Goal: Task Accomplishment & Management: Manage account settings

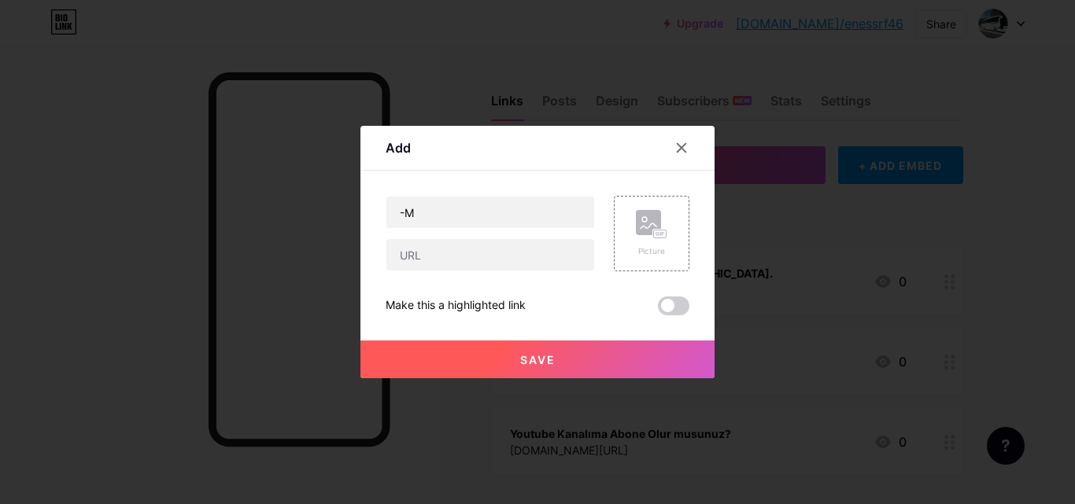
type input "-"
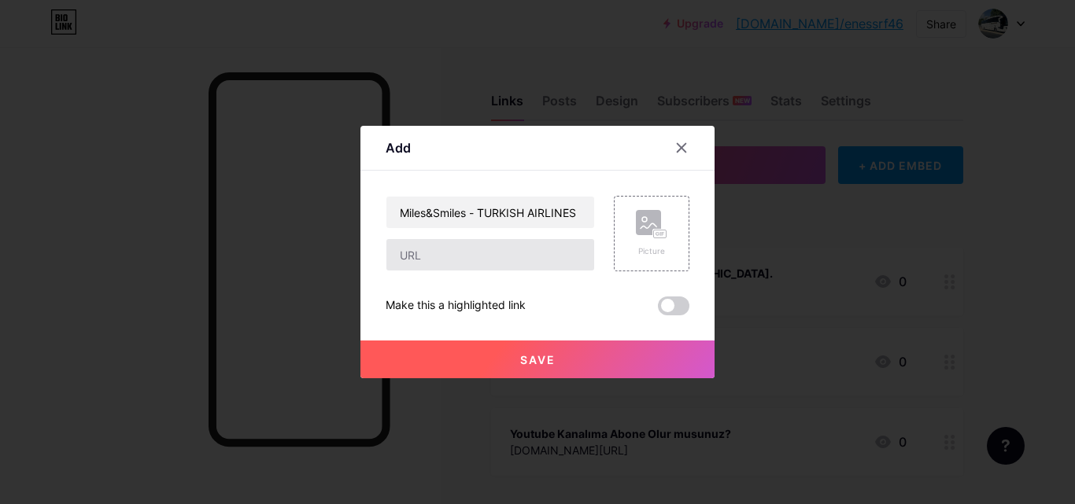
type input "Miles&Smiles - TURKISH AIRLINES"
click at [522, 244] on input "text" at bounding box center [490, 254] width 208 height 31
type input "T"
type input "[DOMAIN_NAME]"
click at [583, 363] on button "Save" at bounding box center [537, 360] width 354 height 38
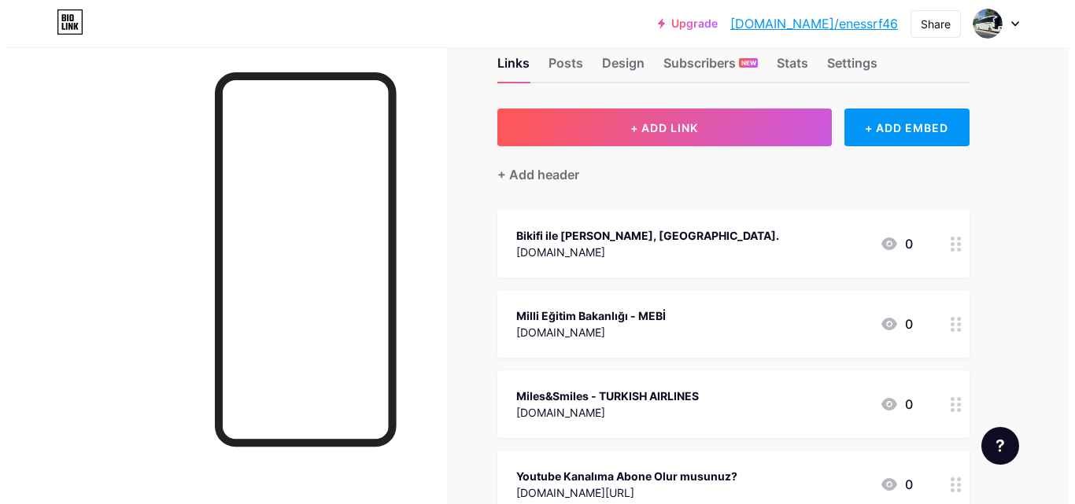
scroll to position [79, 0]
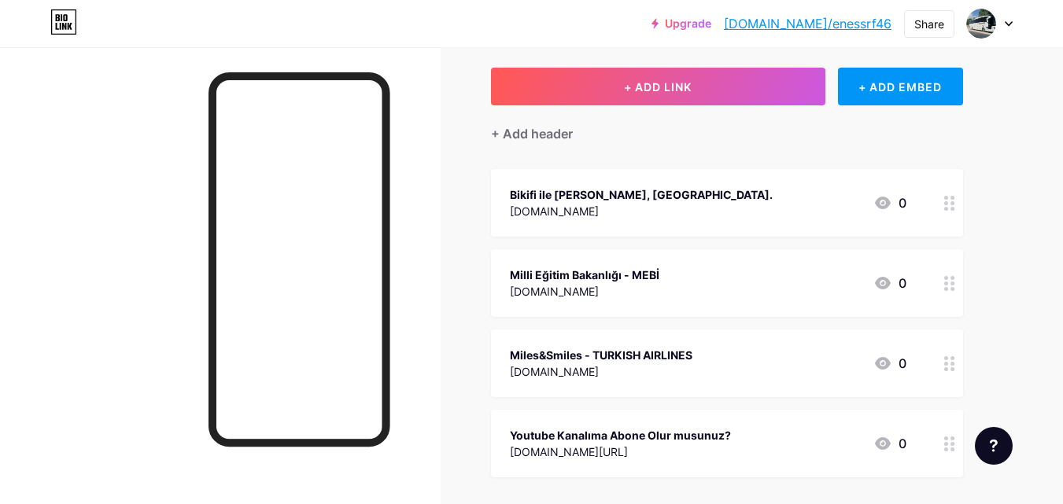
click at [800, 365] on div "Miles&Smiles - TURKISH AIRLINES turkishairlines.com 0" at bounding box center [708, 363] width 397 height 36
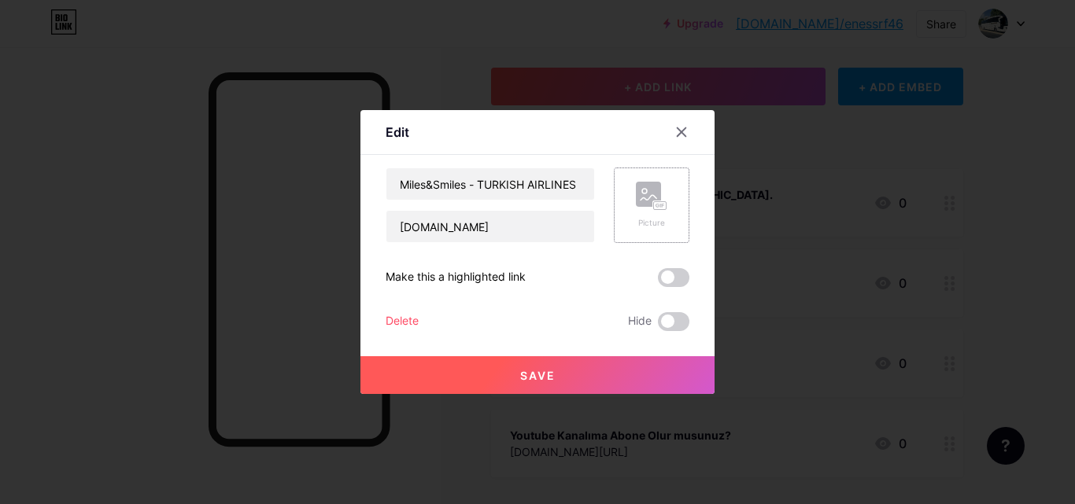
click at [647, 226] on div "Picture" at bounding box center [651, 223] width 31 height 12
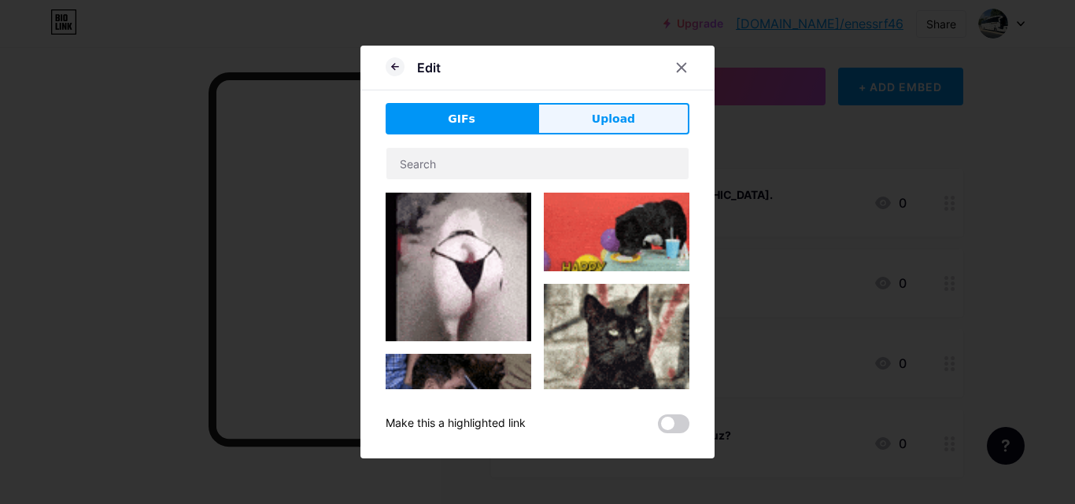
click at [577, 116] on button "Upload" at bounding box center [613, 118] width 152 height 31
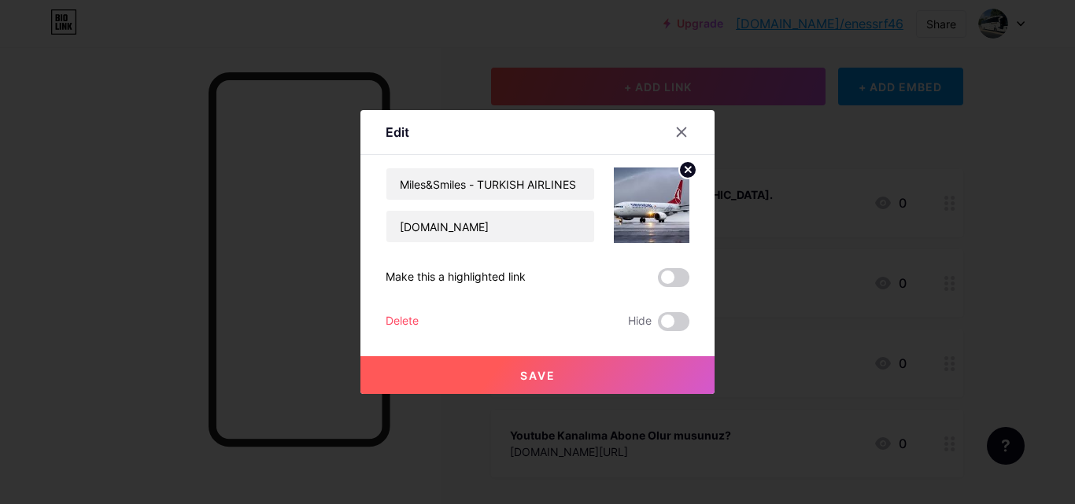
click at [662, 380] on button "Save" at bounding box center [537, 375] width 354 height 38
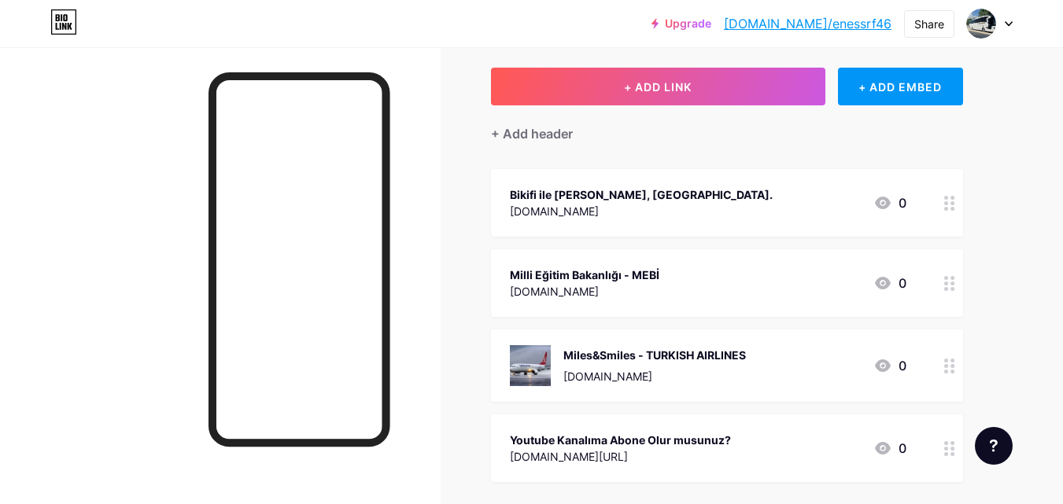
click at [648, 275] on div "Milli Eğitim Bakanlığı - MEBİ" at bounding box center [584, 275] width 149 height 17
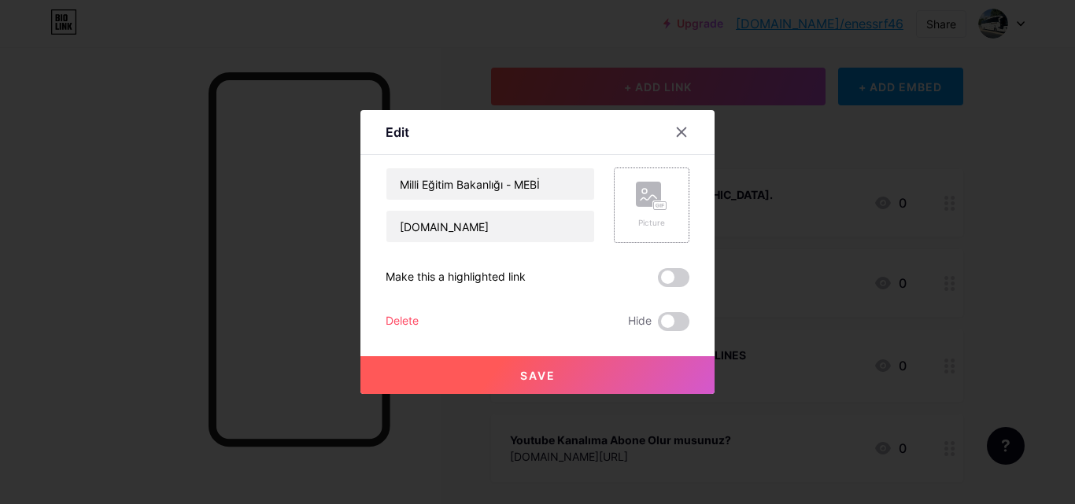
click at [623, 201] on div "Picture" at bounding box center [652, 206] width 76 height 76
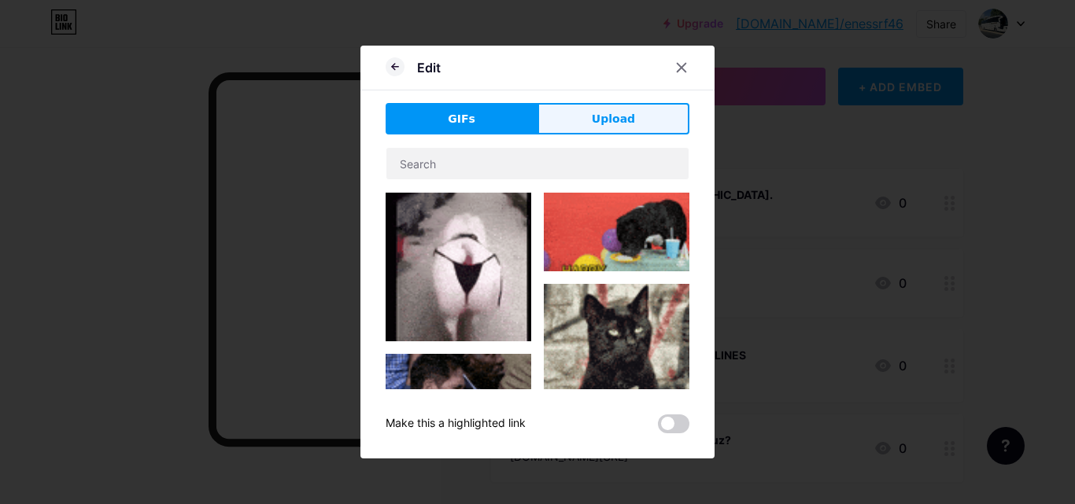
click at [562, 106] on button "Upload" at bounding box center [613, 118] width 152 height 31
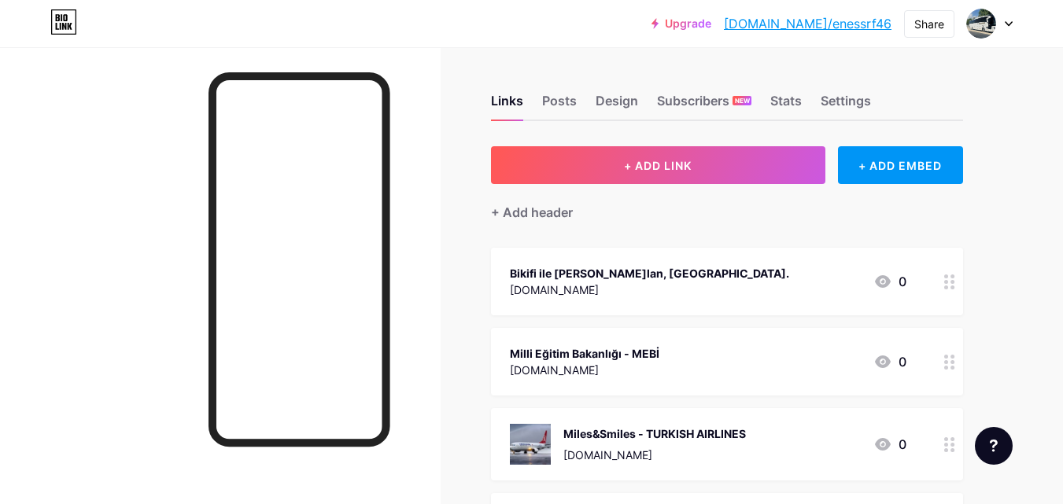
click at [729, 356] on div "Milli Eğitim Bakanlığı - MEBİ [DOMAIN_NAME] 0" at bounding box center [708, 362] width 397 height 36
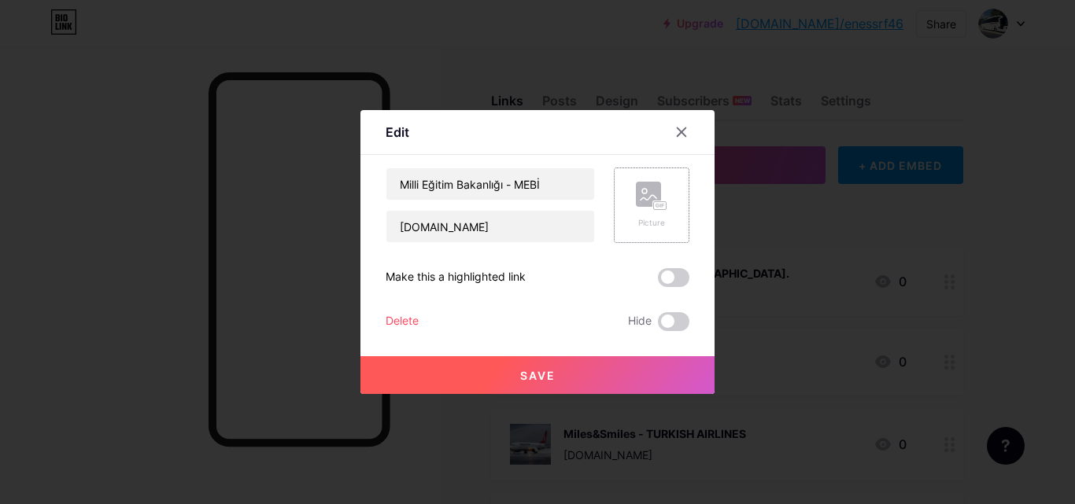
click at [636, 212] on div "Picture" at bounding box center [651, 205] width 31 height 47
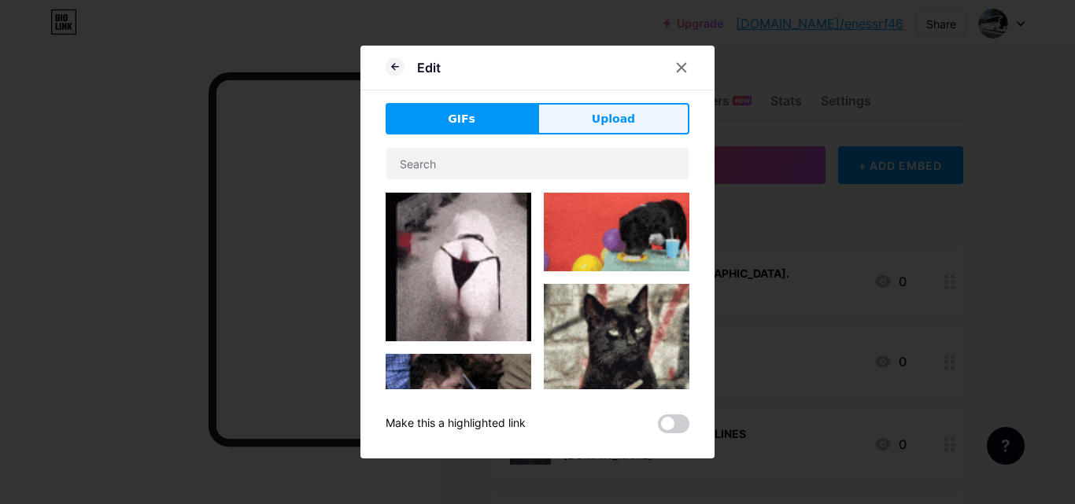
click at [611, 129] on button "Upload" at bounding box center [613, 118] width 152 height 31
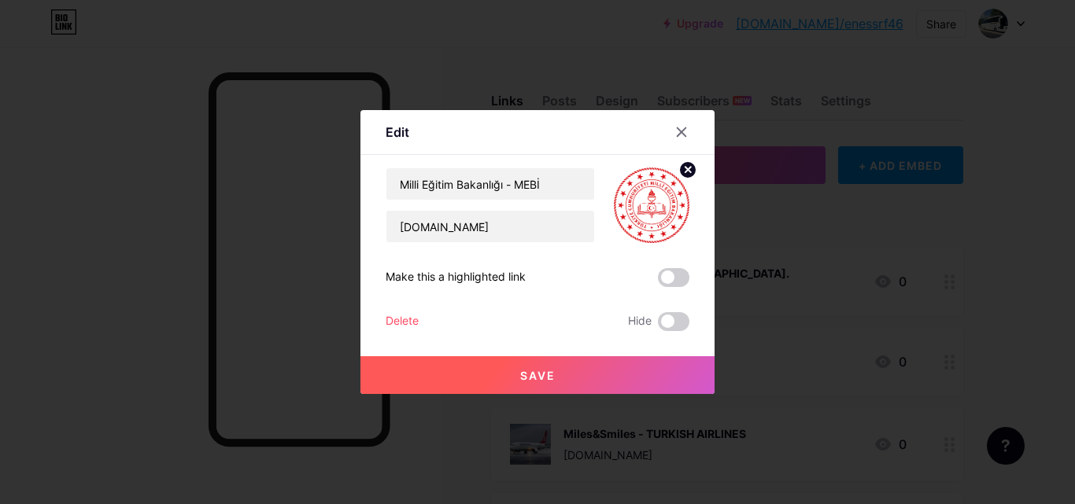
click at [583, 385] on button "Save" at bounding box center [537, 375] width 354 height 38
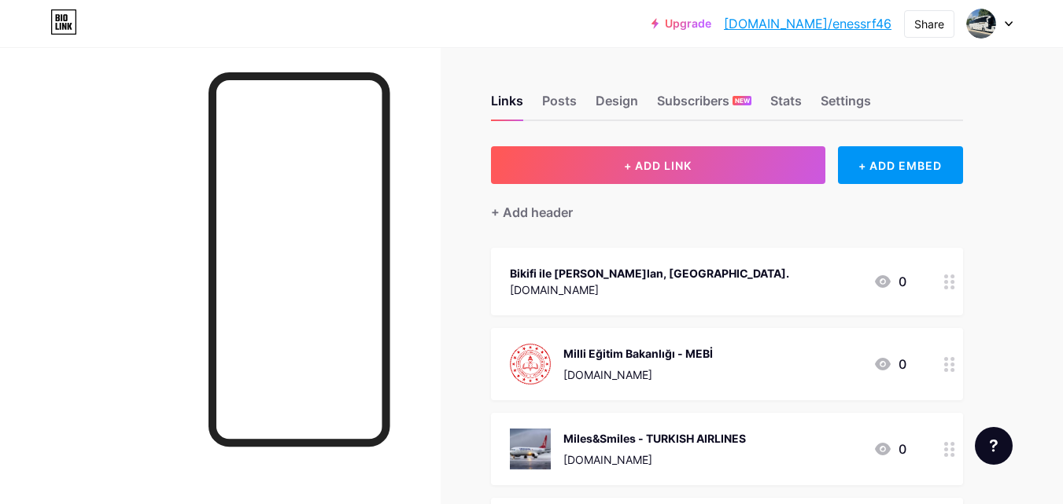
click at [685, 278] on div "Bikifi ile [PERSON_NAME]lan, [GEOGRAPHIC_DATA]. [DOMAIN_NAME] 0" at bounding box center [708, 282] width 397 height 36
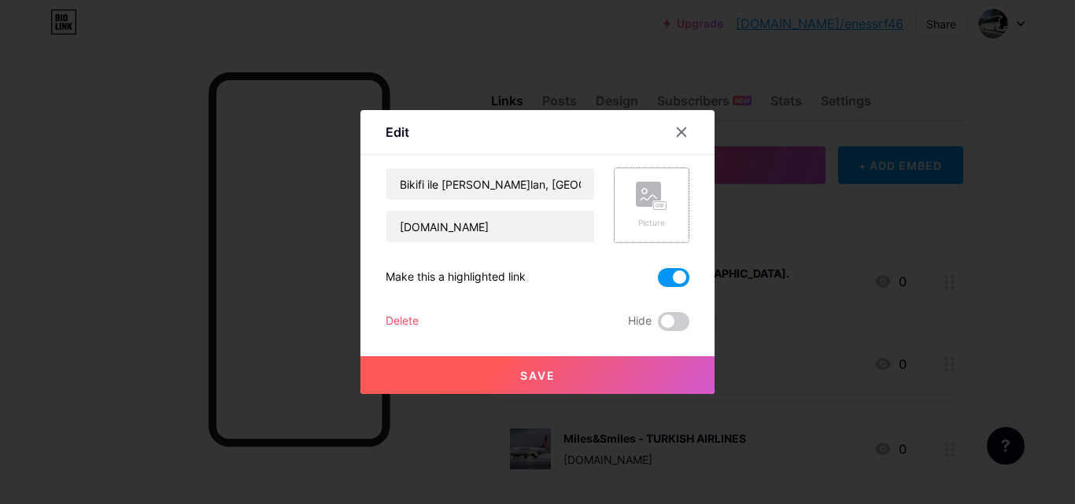
click at [655, 218] on div "Picture" at bounding box center [651, 223] width 31 height 12
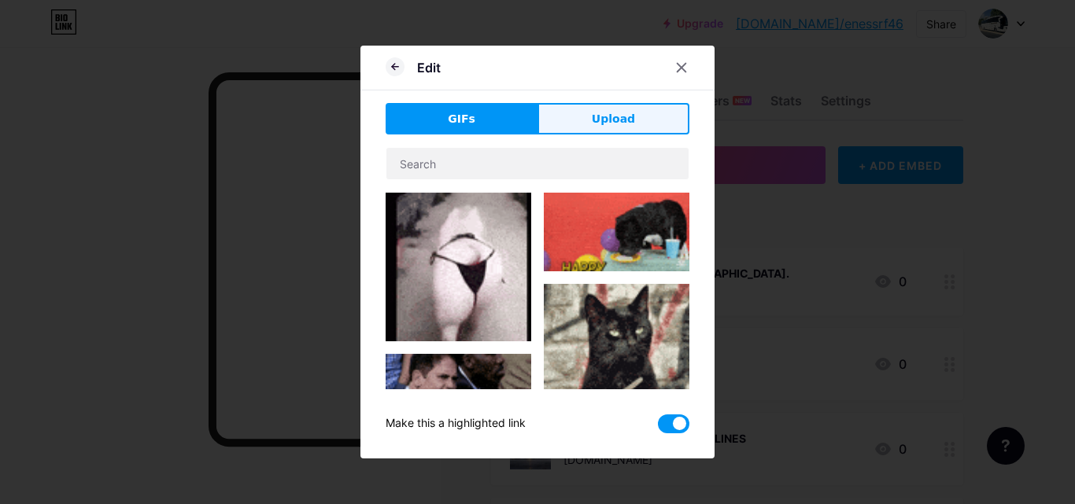
click at [612, 123] on span "Upload" at bounding box center [613, 119] width 43 height 17
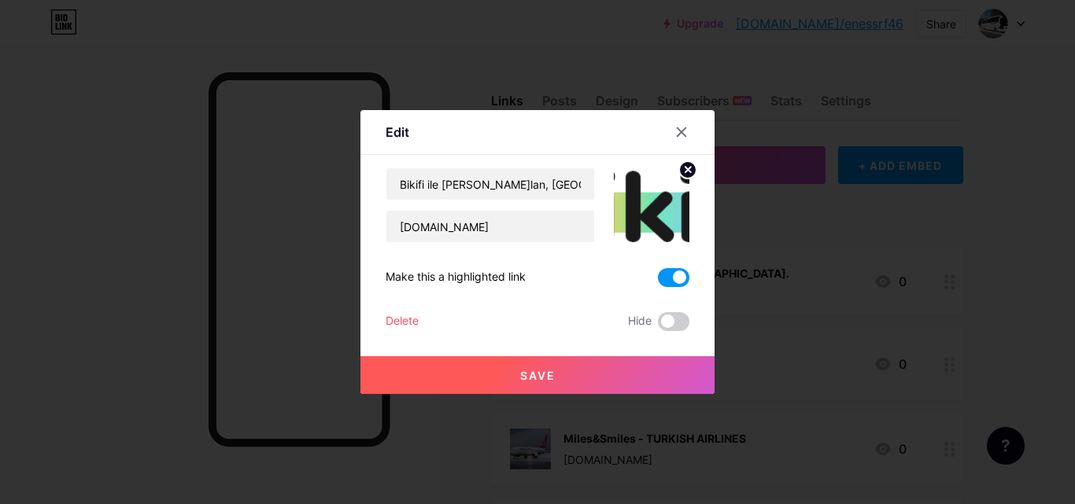
click at [680, 173] on circle at bounding box center [687, 169] width 17 height 17
click at [662, 178] on div "Picture" at bounding box center [652, 206] width 76 height 76
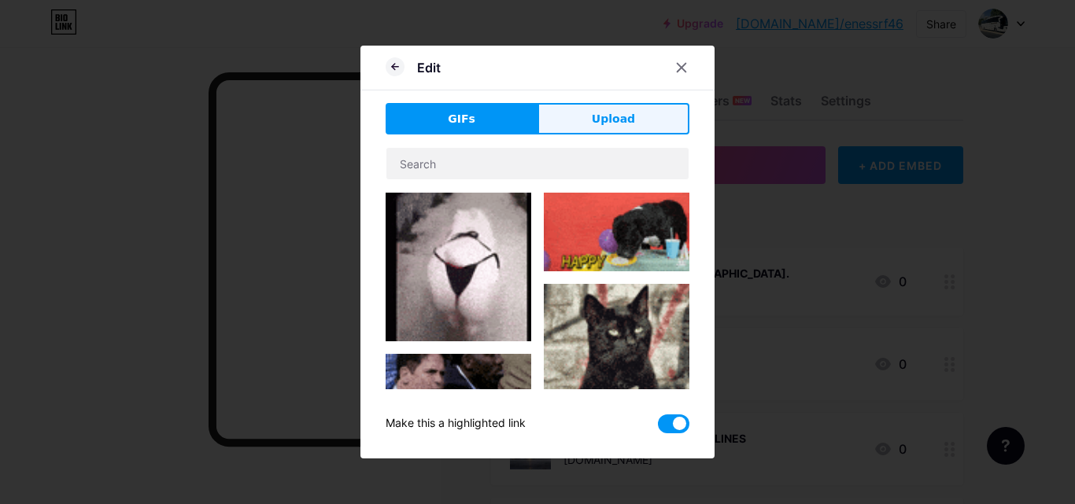
click at [594, 120] on span "Upload" at bounding box center [613, 119] width 43 height 17
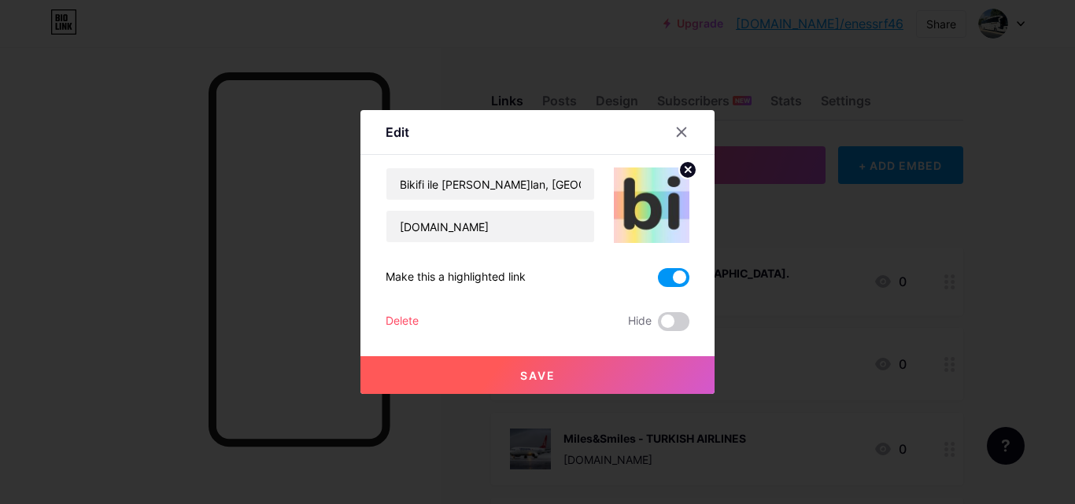
click at [633, 388] on button "Save" at bounding box center [537, 375] width 354 height 38
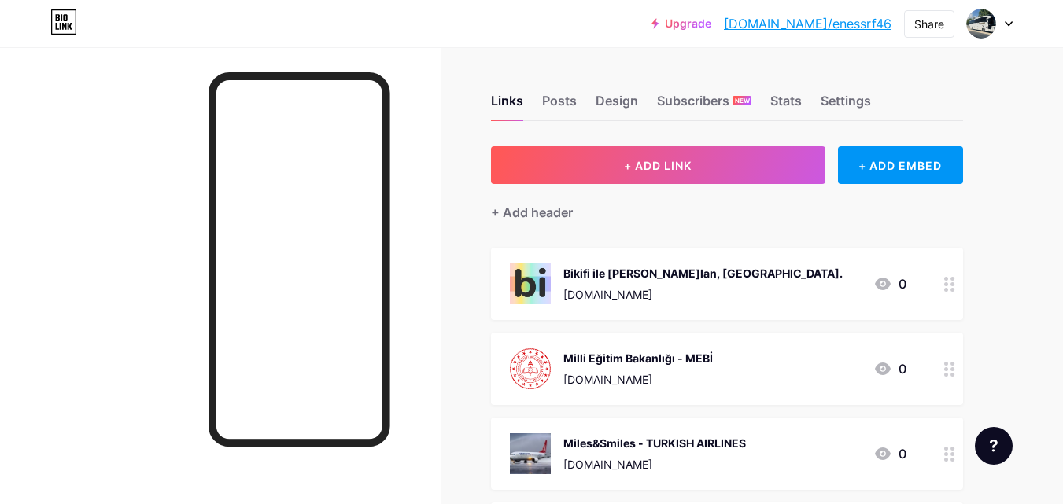
scroll to position [236, 0]
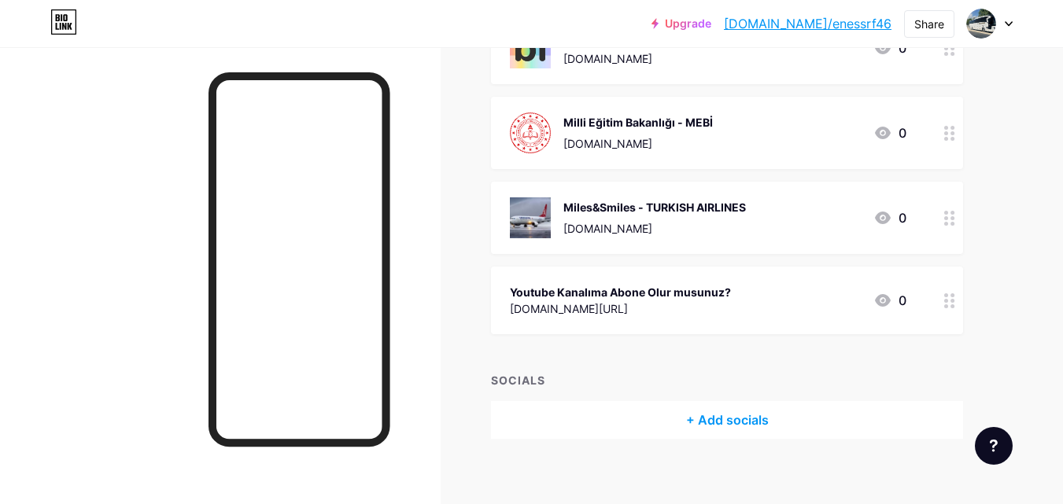
click at [592, 295] on div "Youtube Kanalıma Abone Olur musunuz?" at bounding box center [620, 292] width 221 height 17
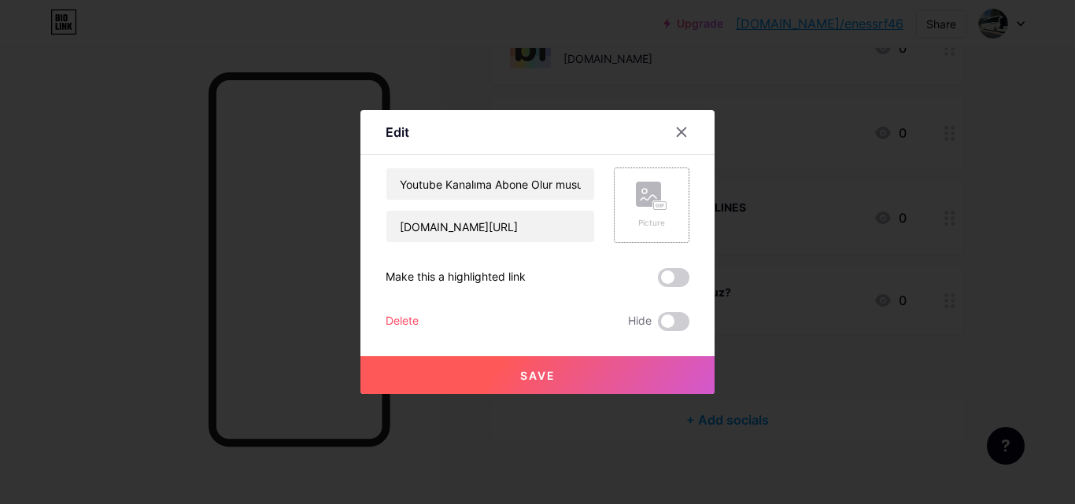
click at [654, 208] on rect at bounding box center [660, 206] width 13 height 8
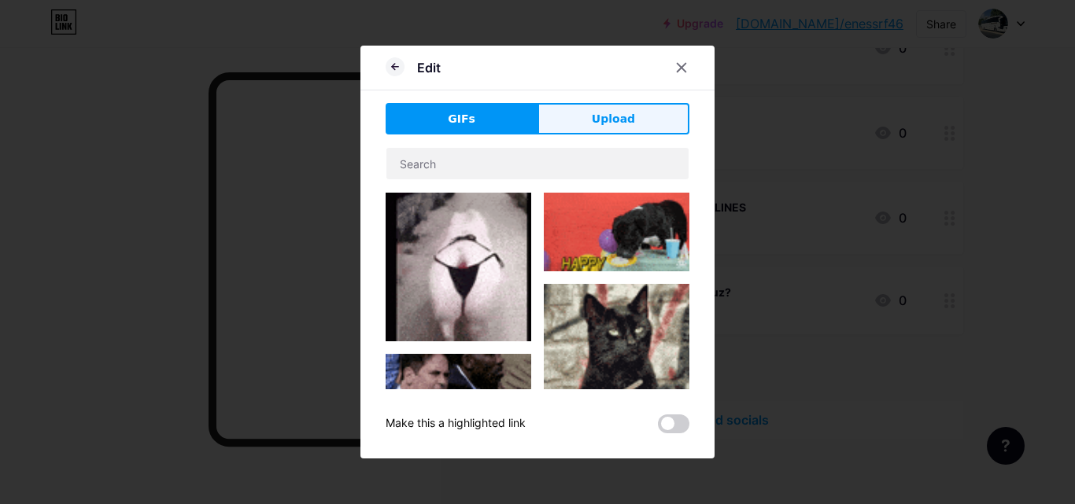
click at [614, 116] on span "Upload" at bounding box center [613, 119] width 43 height 17
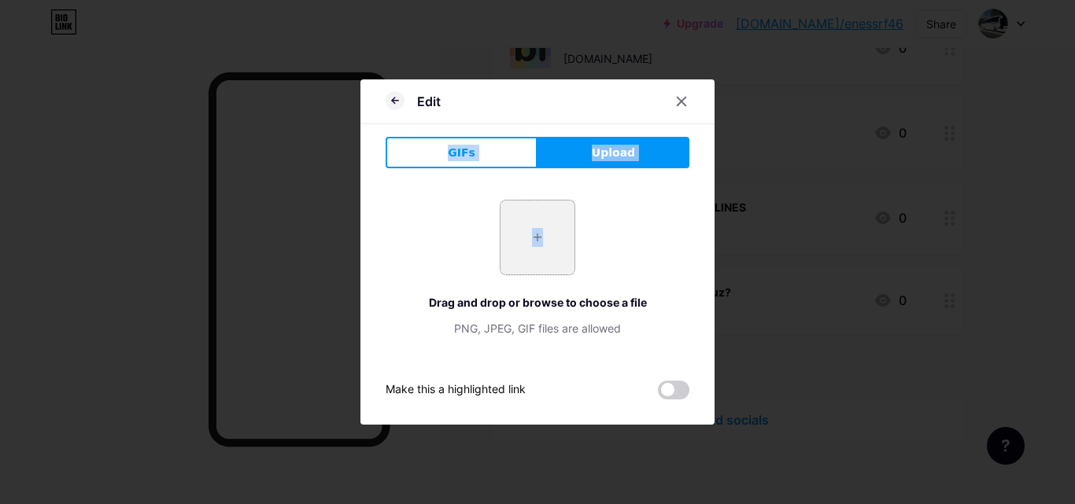
drag, startPoint x: 651, startPoint y: 282, endPoint x: 562, endPoint y: 245, distance: 97.0
click at [562, 245] on div "Edit GIFs Upload Content YouTube Play YouTube video without leaving your page. …" at bounding box center [537, 251] width 354 height 345
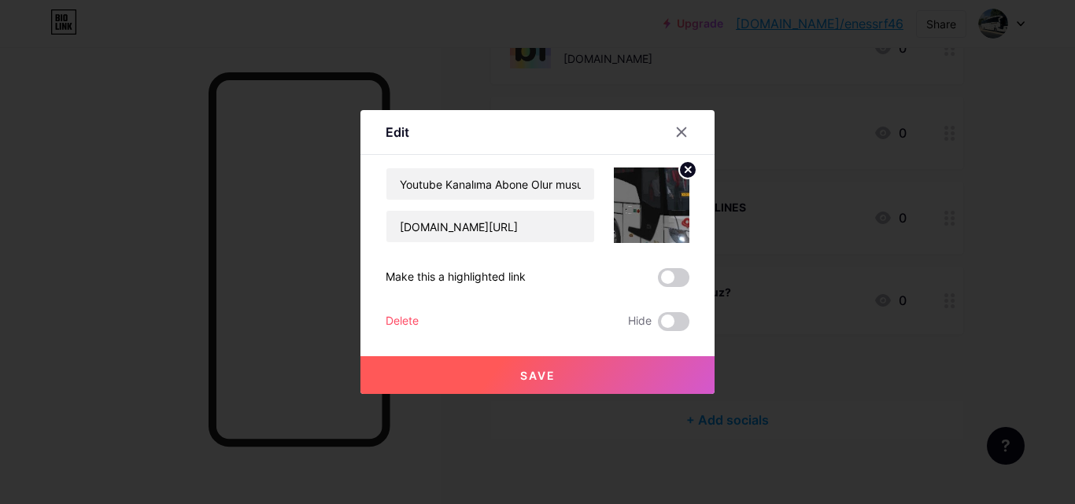
click at [537, 111] on div "Edit Content YouTube Play YouTube video without leaving your page. ADD Vimeo Pl…" at bounding box center [537, 252] width 354 height 284
click at [638, 216] on img at bounding box center [652, 206] width 76 height 76
click at [685, 168] on icon at bounding box center [688, 170] width 6 height 6
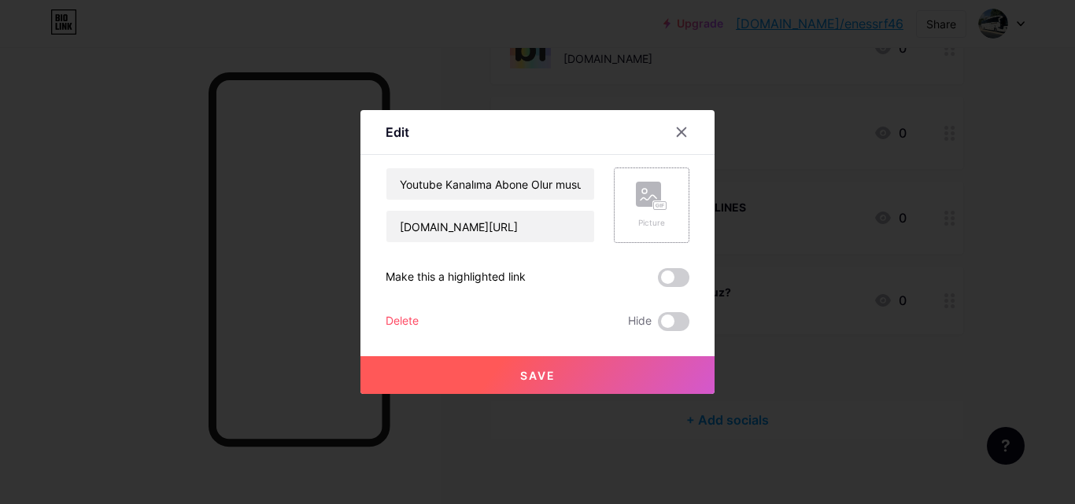
click at [654, 205] on rect at bounding box center [660, 206] width 13 height 8
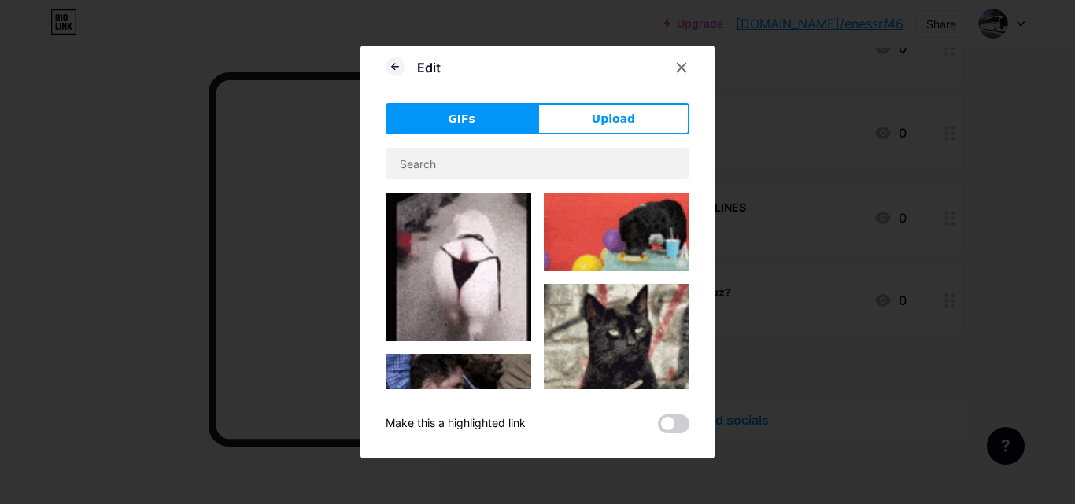
click at [613, 125] on span "Upload" at bounding box center [613, 119] width 43 height 17
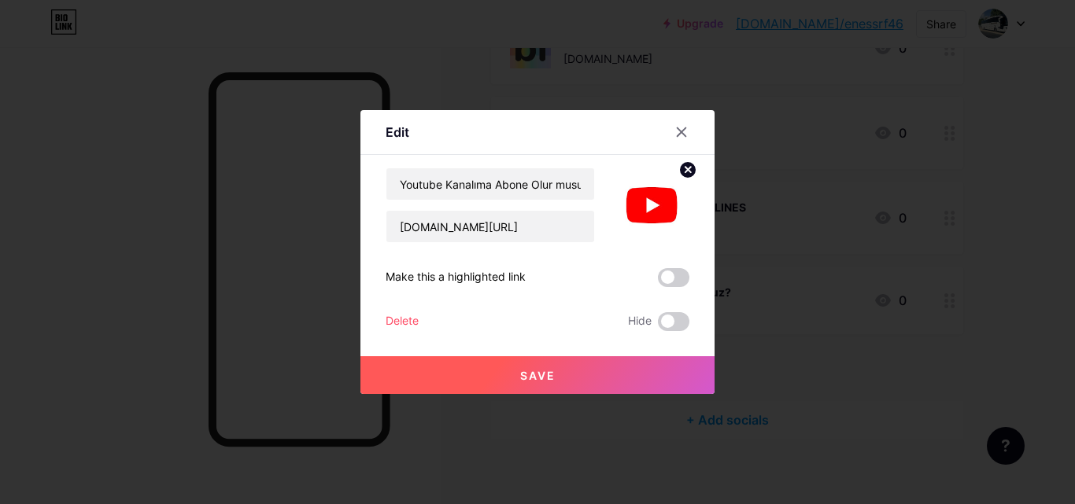
click at [613, 389] on button "Save" at bounding box center [537, 375] width 354 height 38
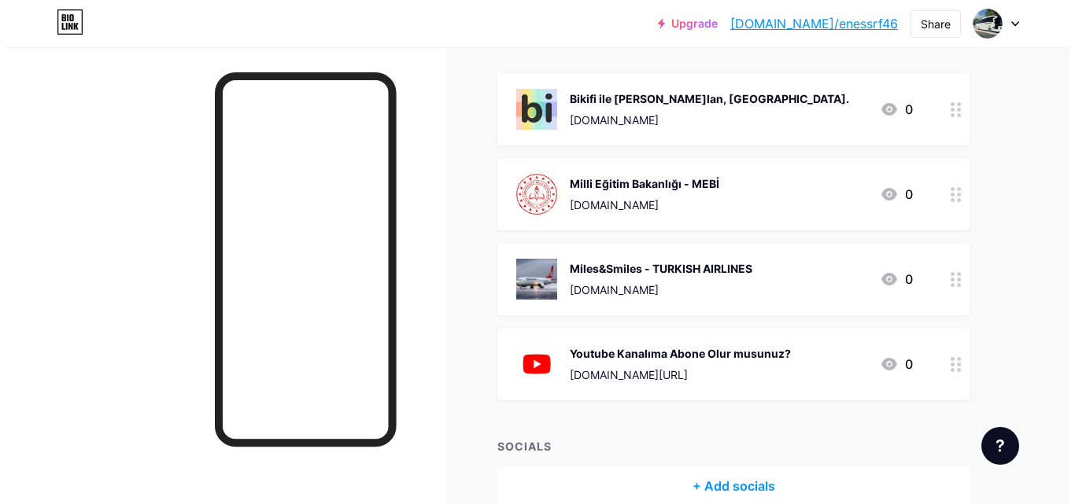
scroll to position [17, 0]
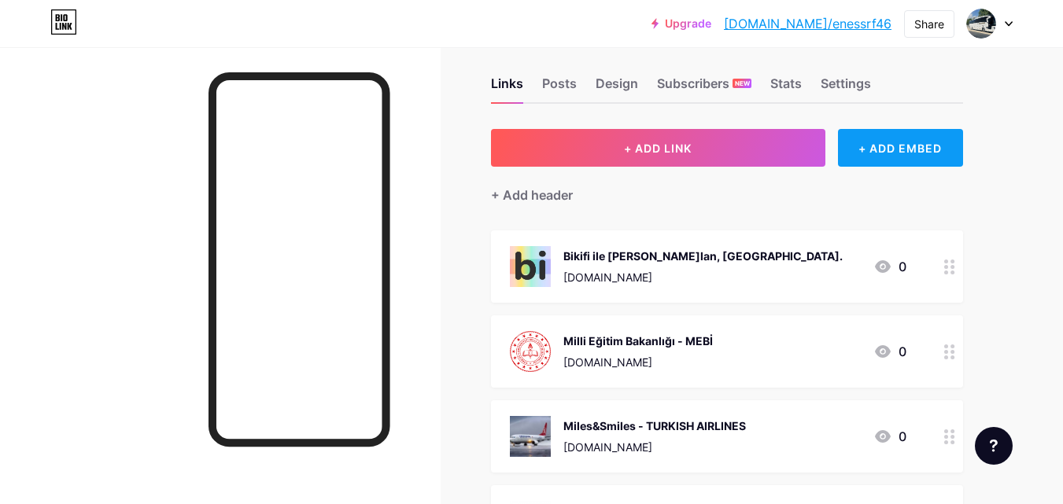
click at [882, 148] on div "+ ADD EMBED" at bounding box center [900, 148] width 125 height 38
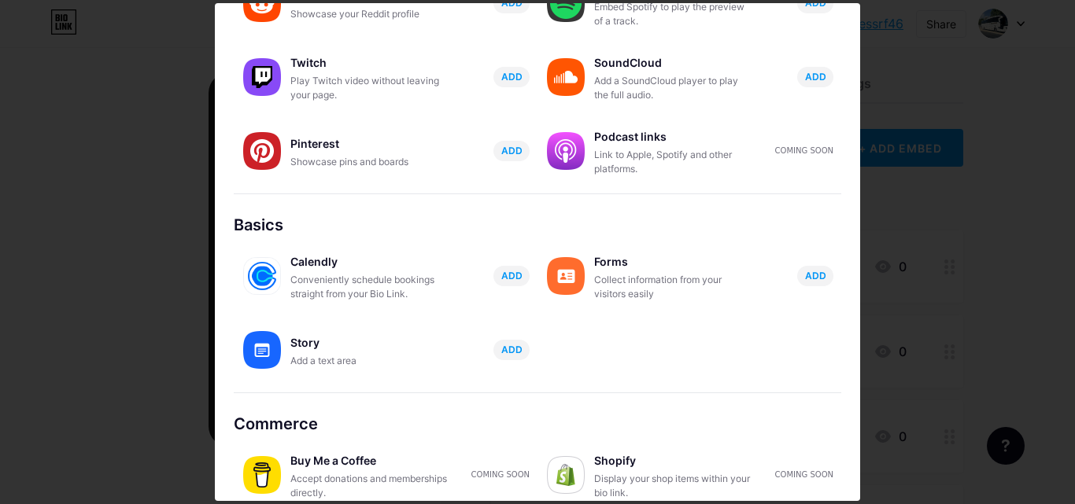
scroll to position [303, 0]
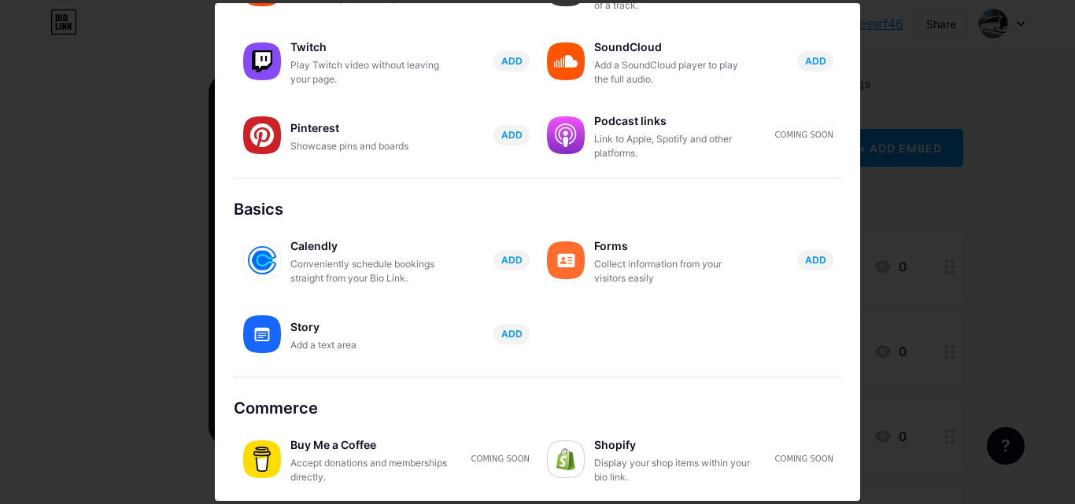
click at [1005, 266] on div at bounding box center [537, 252] width 1075 height 504
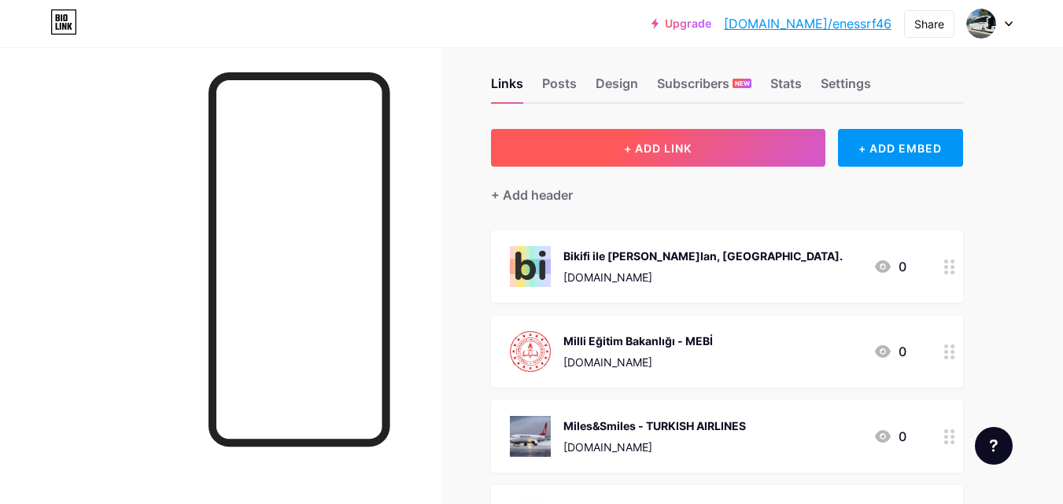
click at [740, 156] on button "+ ADD LINK" at bounding box center [658, 148] width 334 height 38
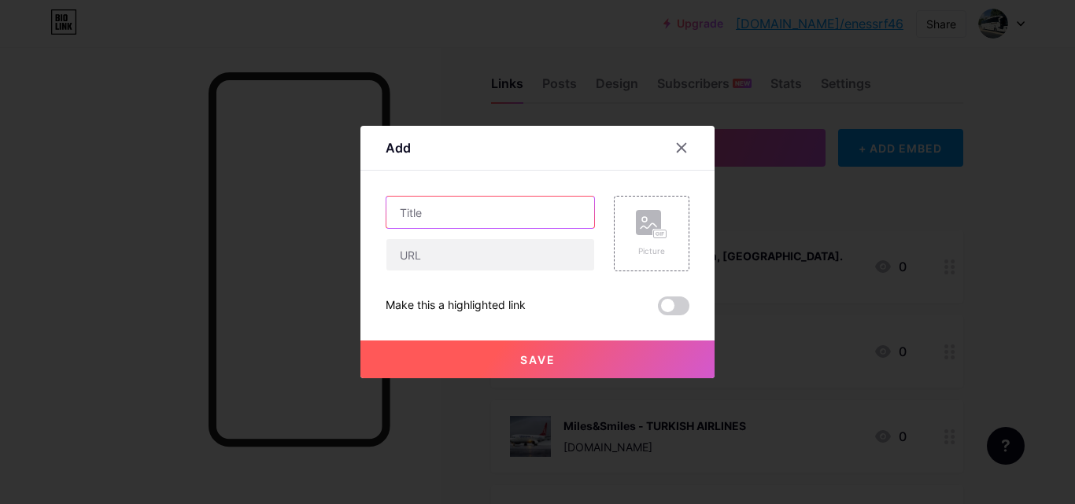
click at [522, 205] on input "text" at bounding box center [490, 212] width 208 height 31
type input "B"
drag, startPoint x: 455, startPoint y: 209, endPoint x: 493, endPoint y: 212, distance: 38.6
click at [491, 211] on input "[DOMAIN_NAME] ile İstediğin yere kolayca Bilet Alabilirsin" at bounding box center [490, 212] width 208 height 31
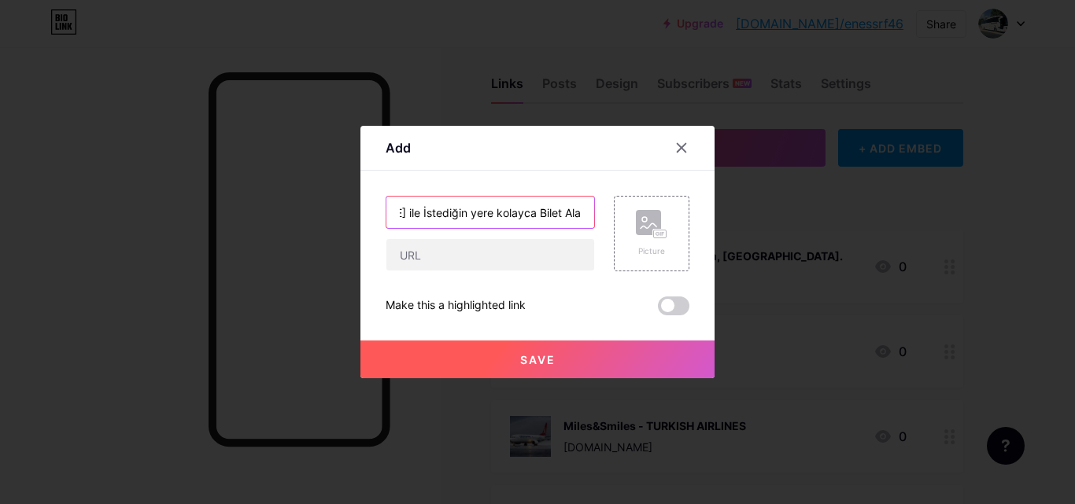
click at [496, 214] on input "[DOMAIN_NAME] ile İstediğin yere kolayca Bilet Alabilirsin" at bounding box center [490, 212] width 208 height 31
click at [482, 212] on input "[DOMAIN_NAME] ile İstediğin yere kolayca Bilet Alabilirsin" at bounding box center [490, 212] width 208 height 31
click at [460, 214] on input "[DOMAIN_NAME] ile İstediğin yere kolayca Bilet Alabilirsin" at bounding box center [490, 212] width 208 height 31
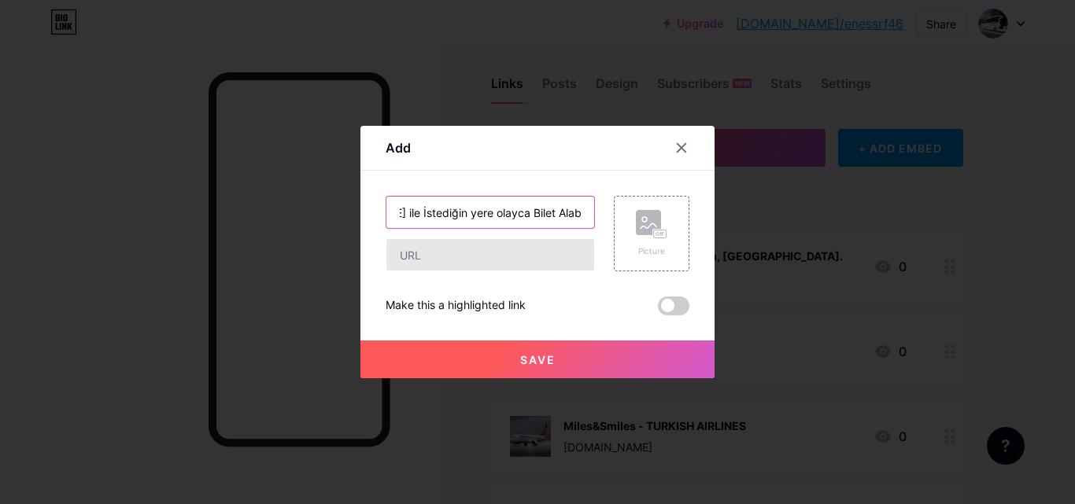
scroll to position [0, 77]
click at [446, 212] on input "[DOMAIN_NAME] ile İstediğin yere Kolayca Bilet Alabilirsin" at bounding box center [490, 212] width 208 height 31
click at [442, 210] on input "[DOMAIN_NAME] ile İstediğin yere Kolayca Bilet Alabilirsin" at bounding box center [490, 212] width 208 height 31
click at [394, 213] on input "[DOMAIN_NAME] ile İstediğin Yere Kolayca Bilet Alabilirsin" at bounding box center [490, 212] width 208 height 31
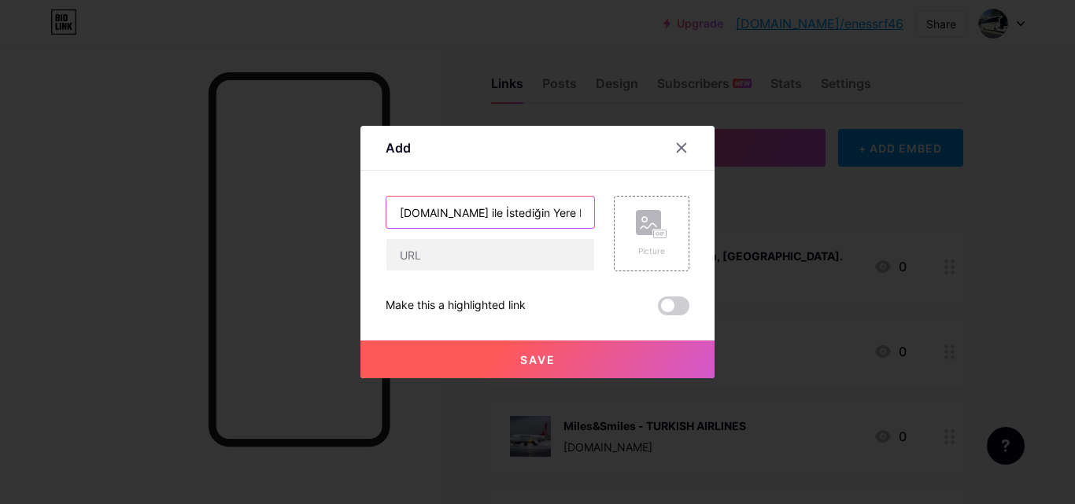
click at [452, 212] on input "[DOMAIN_NAME] ile İstediğin Yere Kolayca Bilet Alabilirsin" at bounding box center [490, 212] width 208 height 31
click at [469, 213] on input "[DOMAIN_NAME] ile İstediğin Yere Kolayca Bilet Alabilirsin" at bounding box center [490, 212] width 208 height 31
click at [454, 215] on input "[DOMAIN_NAME] ile İstediğin Yere Kolayca Bilet Alabilirsin" at bounding box center [490, 212] width 208 height 31
type input "[DOMAIN_NAME] İle İstediğin Yere Kolayca Bilet Alabilirsin"
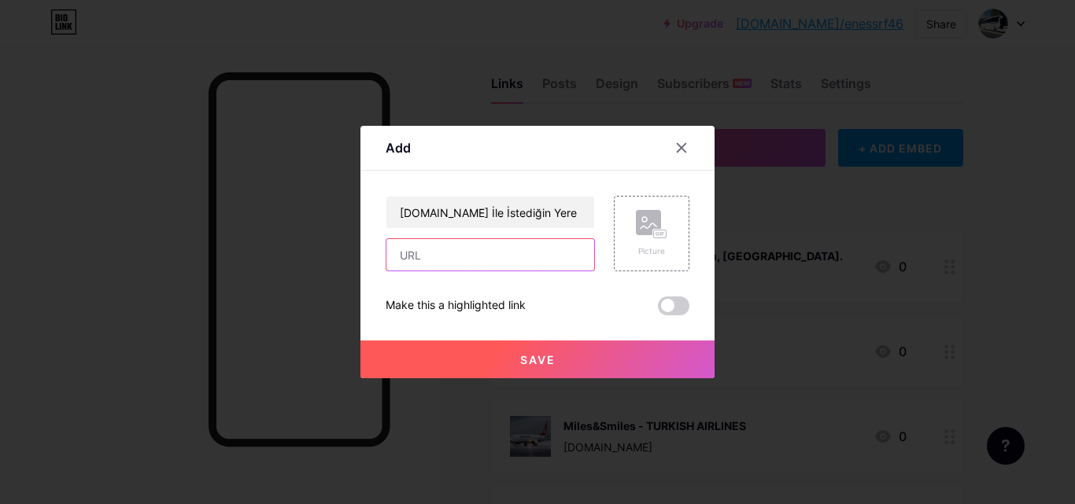
drag, startPoint x: 463, startPoint y: 258, endPoint x: 456, endPoint y: 266, distance: 11.1
click at [463, 258] on input "text" at bounding box center [490, 254] width 208 height 31
type input "[DOMAIN_NAME]"
click at [629, 240] on div "Picture" at bounding box center [652, 234] width 76 height 76
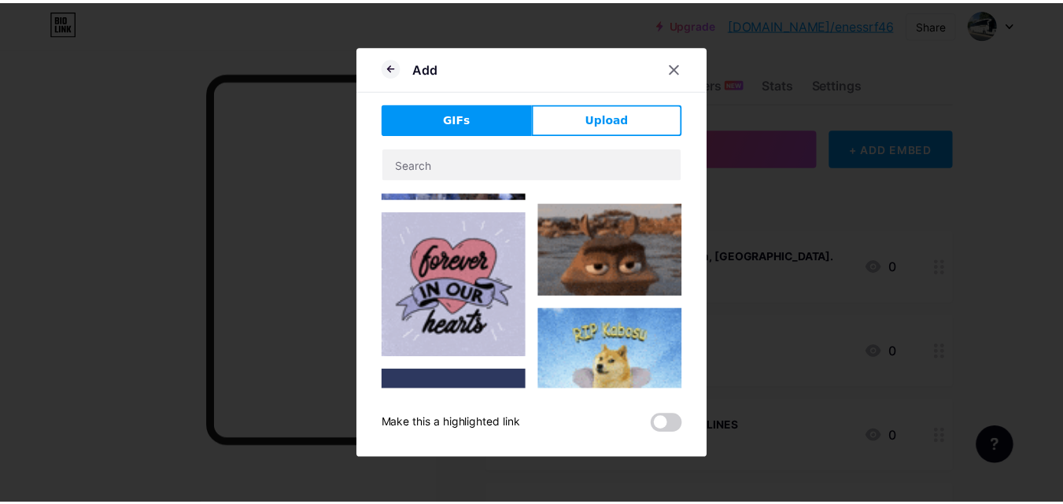
scroll to position [236, 0]
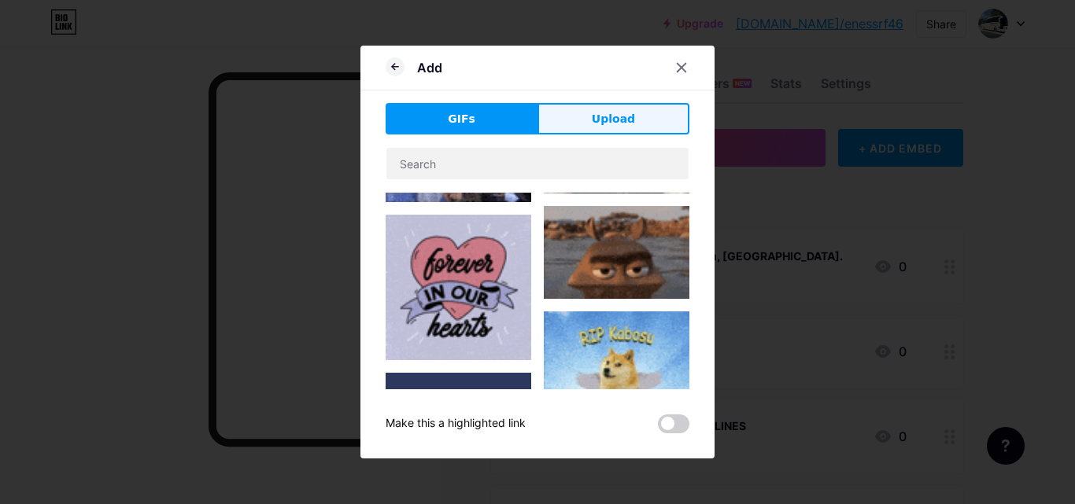
click at [569, 116] on button "Upload" at bounding box center [613, 118] width 152 height 31
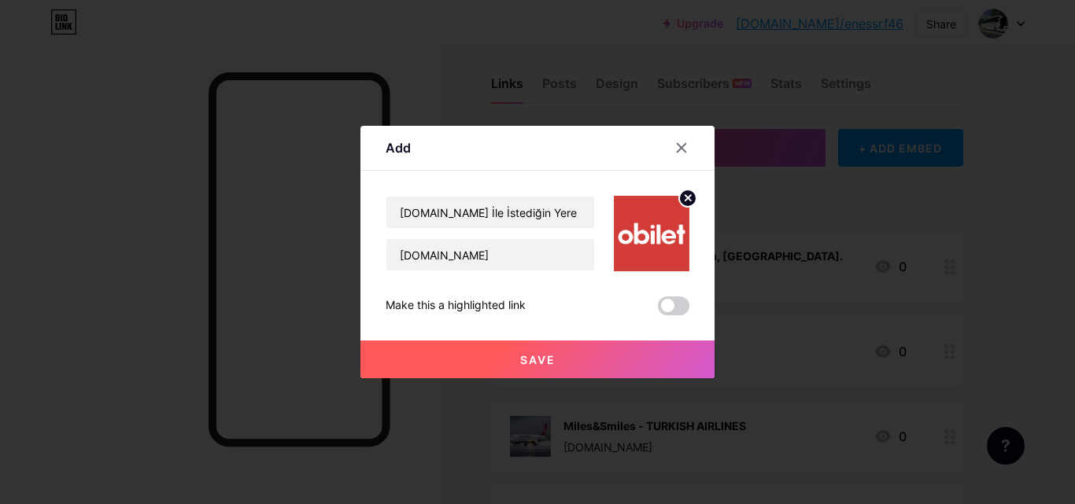
click at [625, 370] on button "Save" at bounding box center [537, 360] width 354 height 38
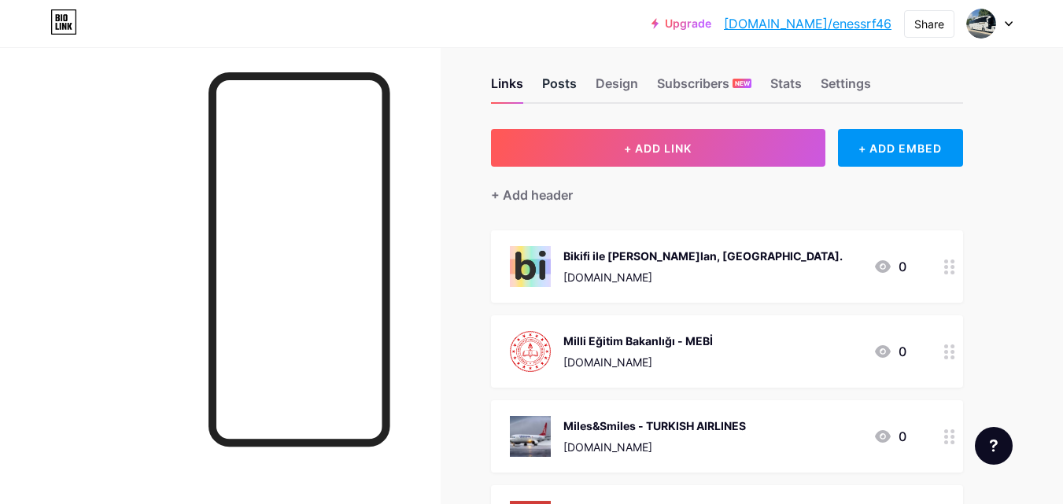
click at [549, 85] on div "Posts" at bounding box center [559, 88] width 35 height 28
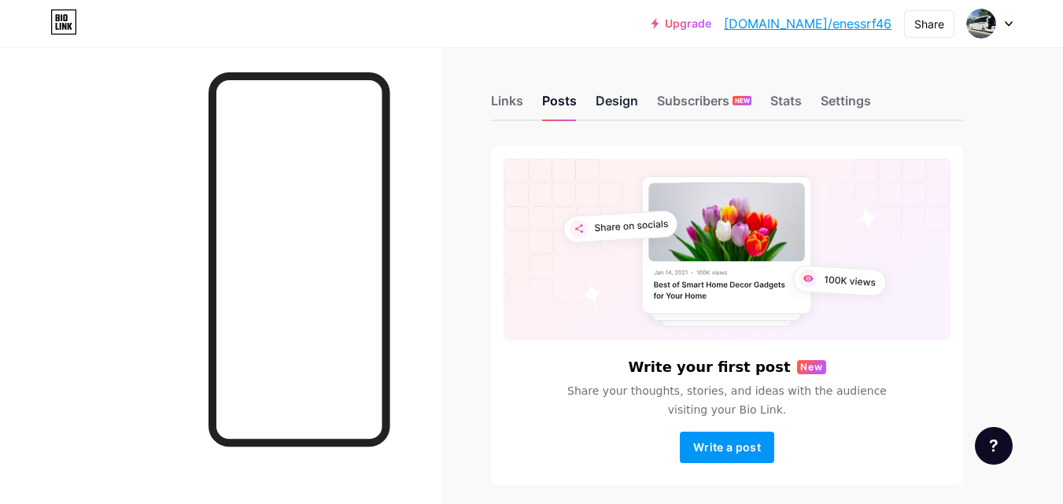
click at [616, 101] on div "Design" at bounding box center [617, 105] width 42 height 28
click at [723, 95] on div "Subscribers NEW" at bounding box center [704, 105] width 94 height 28
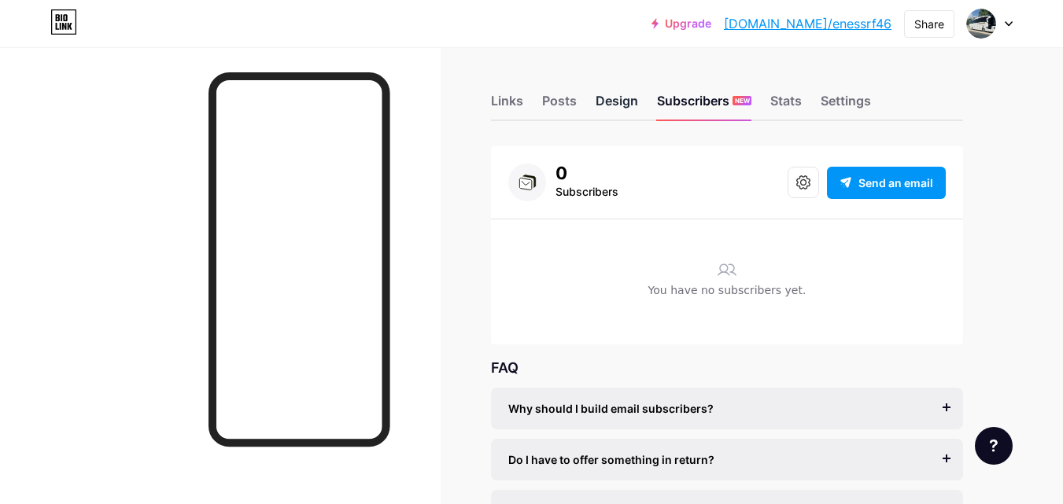
click at [617, 109] on div "Design" at bounding box center [617, 105] width 42 height 28
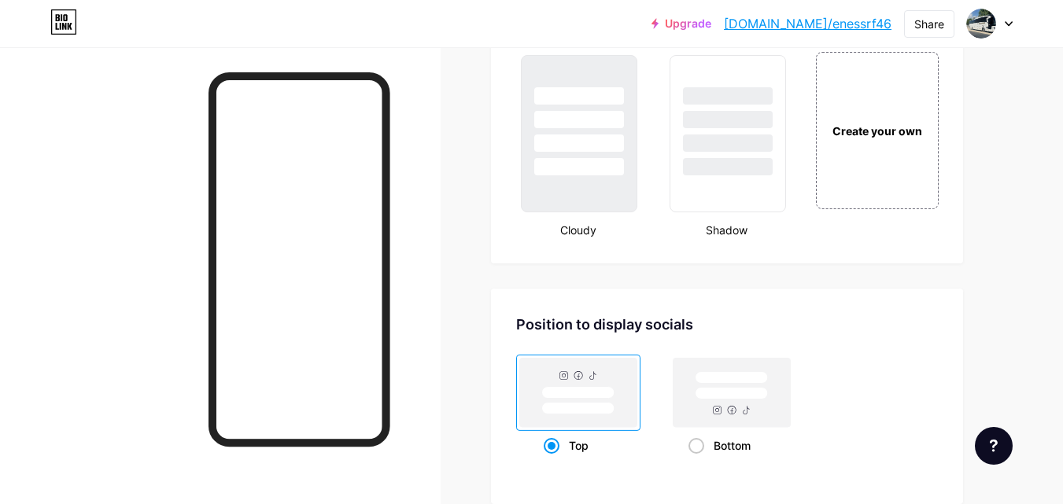
scroll to position [1907, 0]
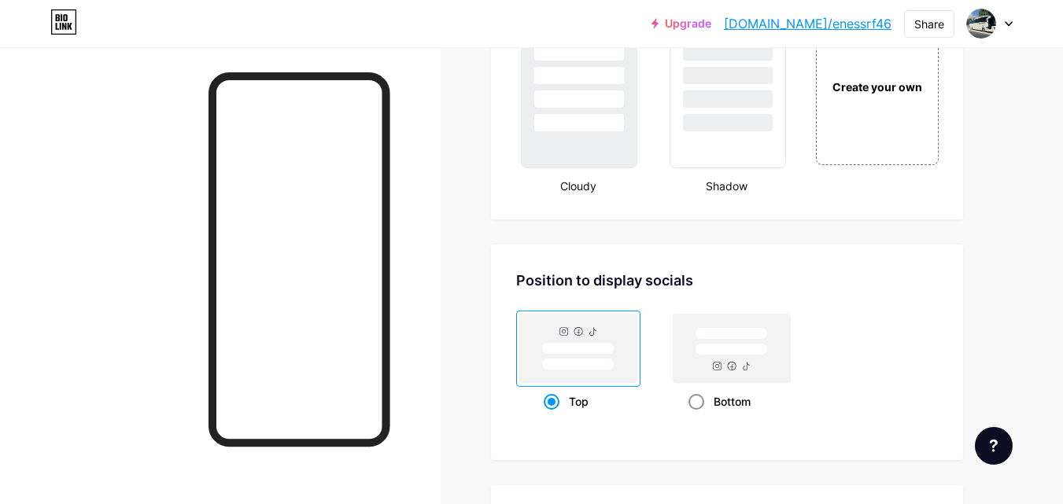
click at [702, 400] on span at bounding box center [696, 402] width 16 height 16
click at [699, 416] on input "Bottom" at bounding box center [693, 421] width 10 height 10
radio input "true"
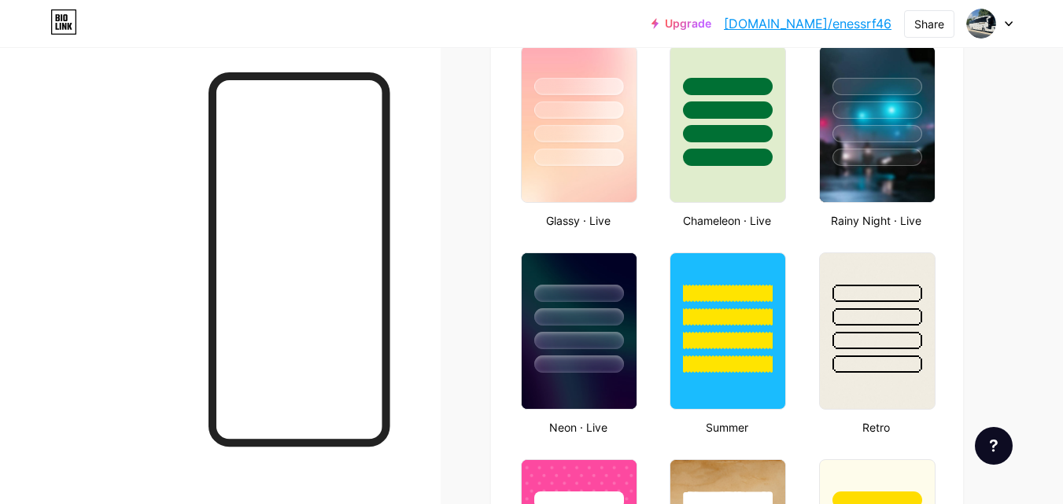
scroll to position [834, 0]
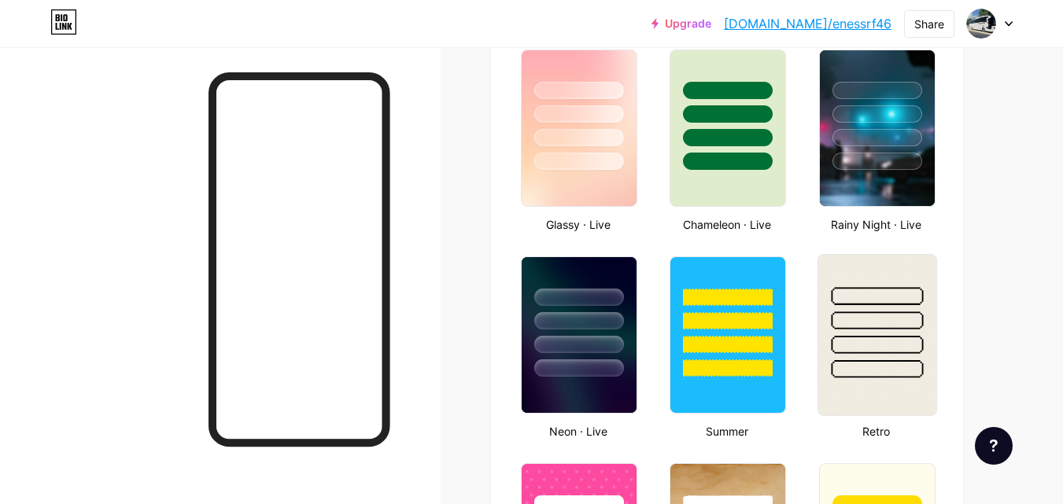
click at [860, 362] on div at bounding box center [877, 369] width 92 height 18
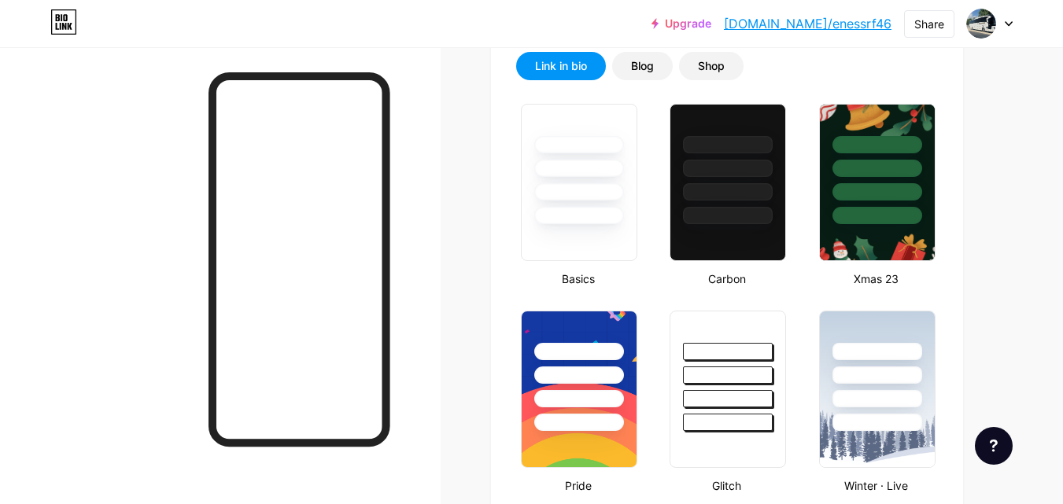
scroll to position [666, 0]
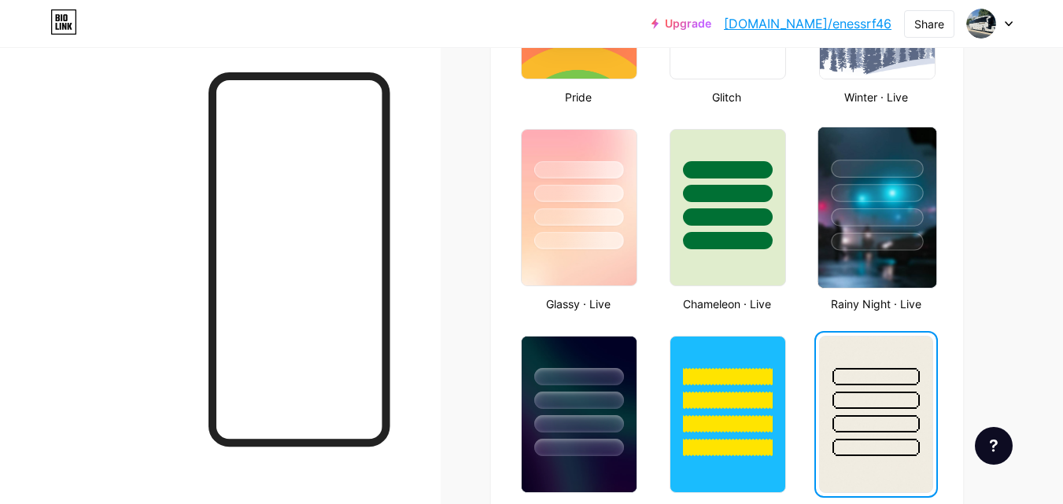
click at [866, 275] on img at bounding box center [876, 207] width 118 height 160
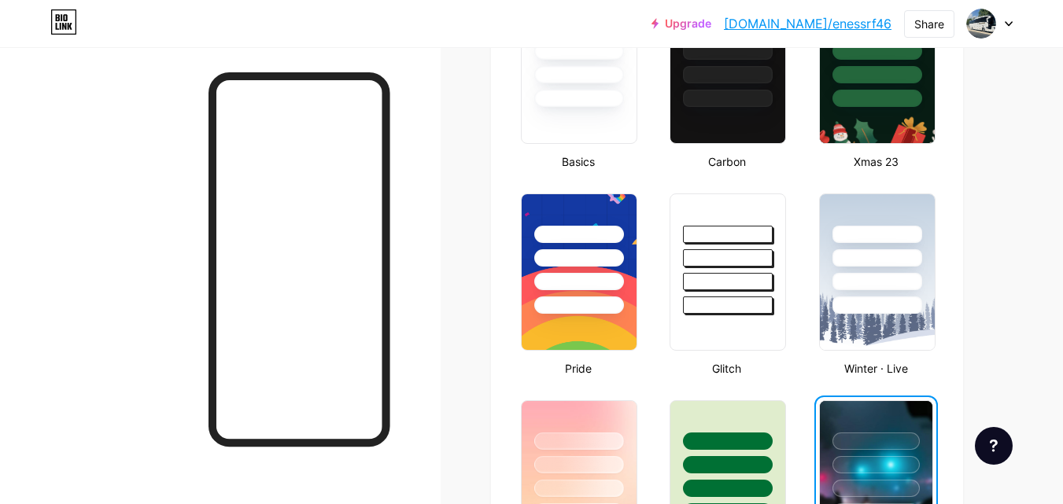
scroll to position [0, 0]
